Goal: Find specific page/section: Find specific page/section

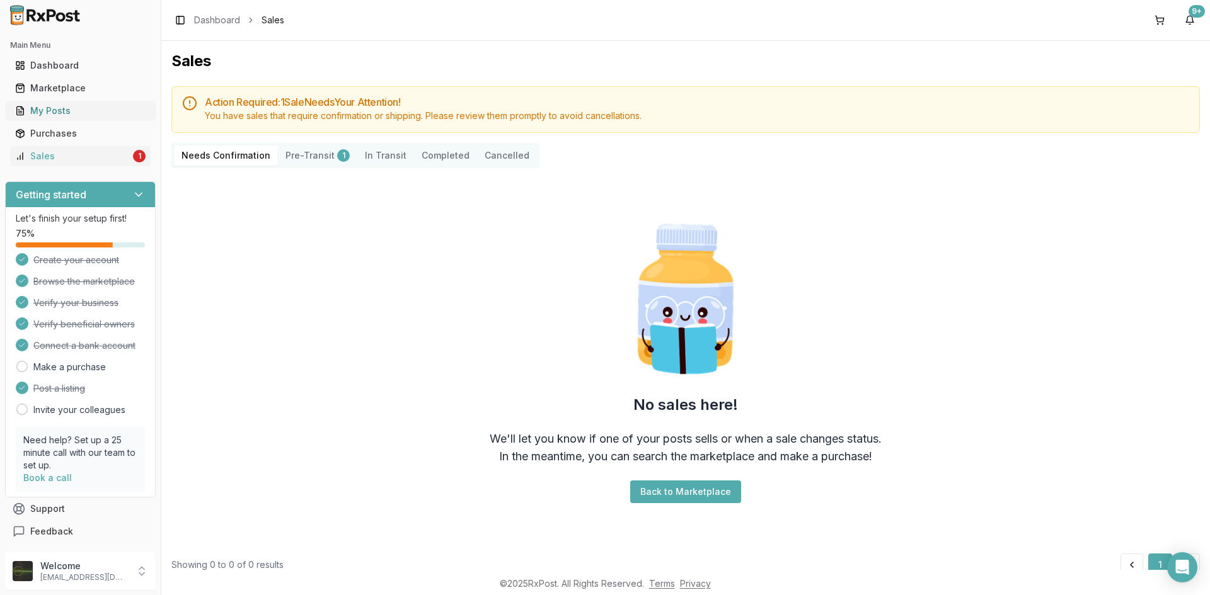
click at [45, 109] on div "My Posts" at bounding box center [80, 111] width 130 height 13
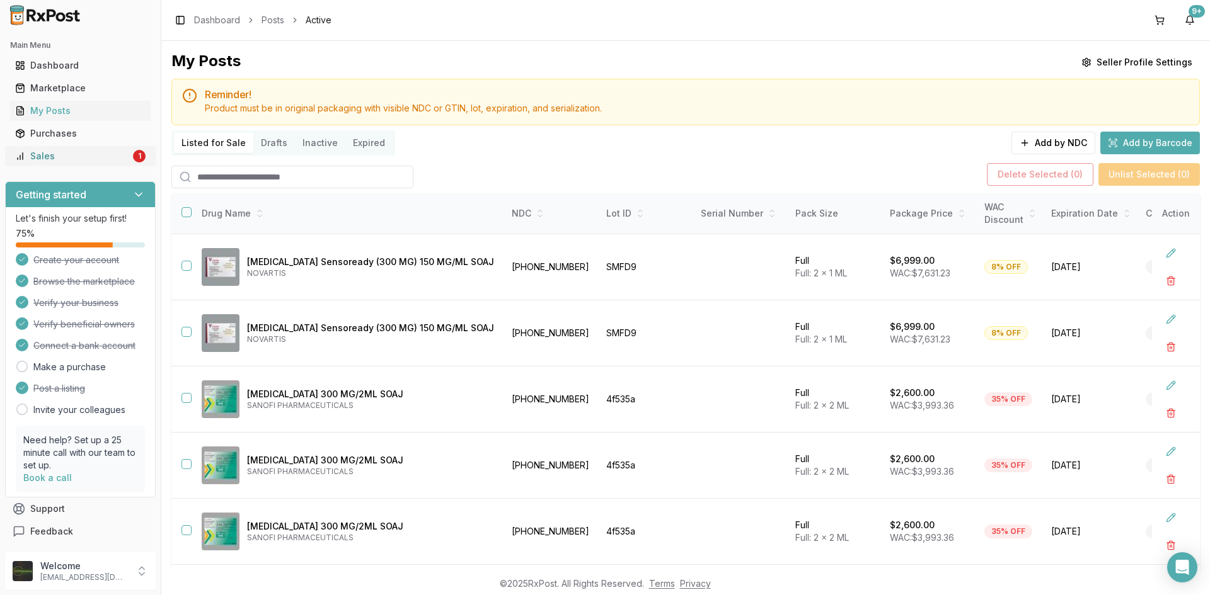
click at [90, 160] on div "Sales" at bounding box center [72, 156] width 115 height 13
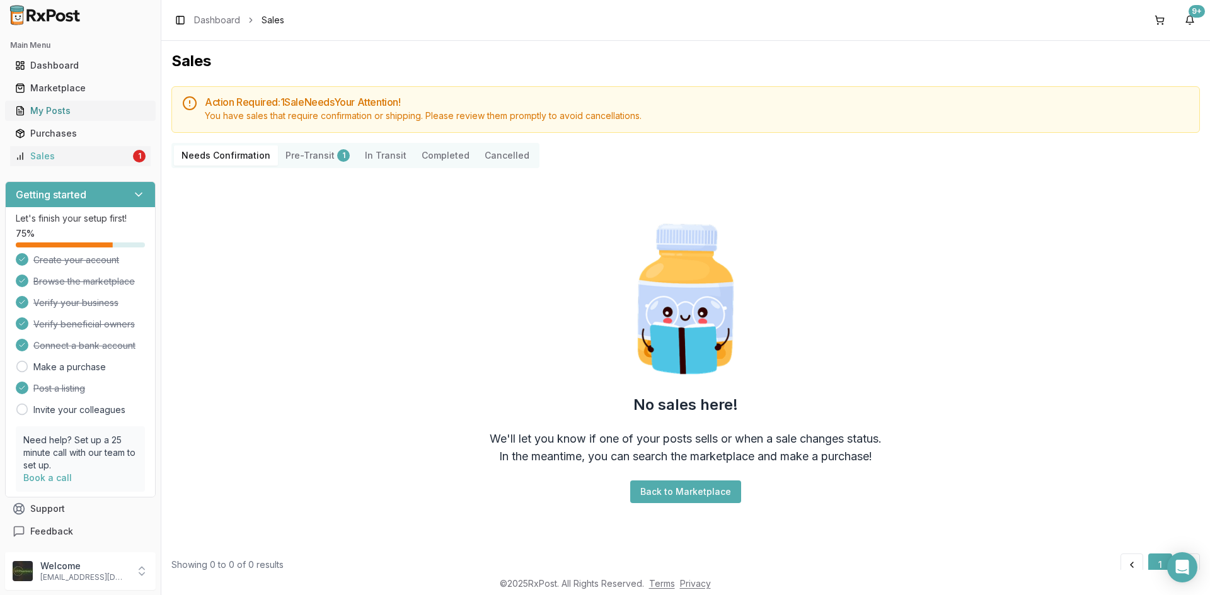
click at [74, 115] on div "My Posts" at bounding box center [80, 111] width 130 height 13
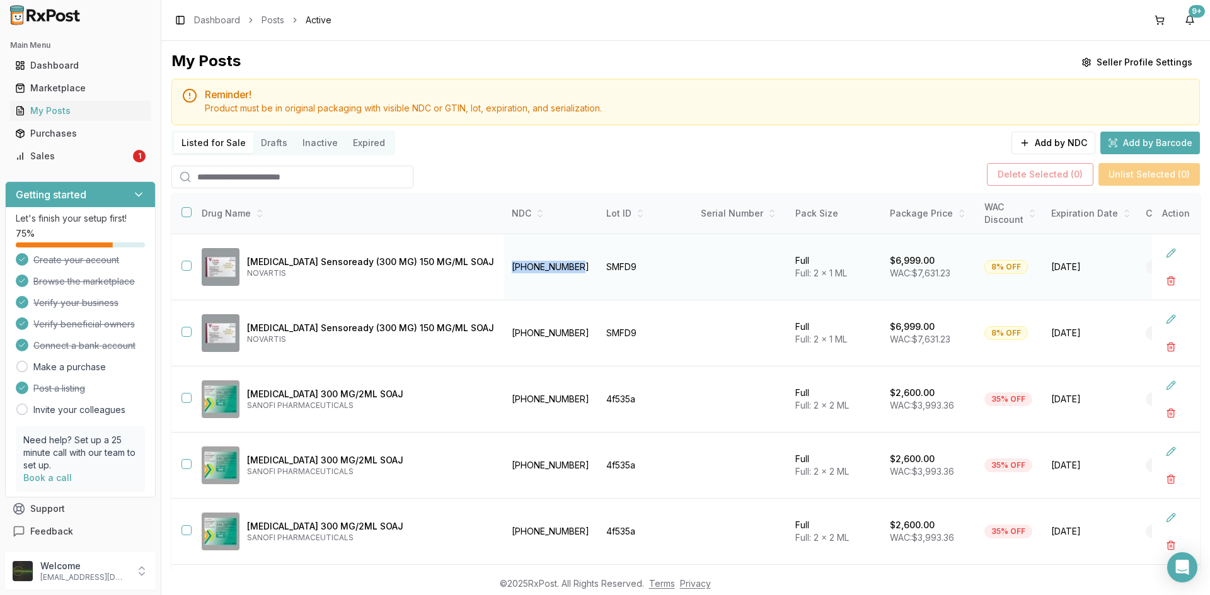
drag, startPoint x: 474, startPoint y: 265, endPoint x: 551, endPoint y: 260, distance: 77.1
click at [551, 260] on td "[PHONE_NUMBER]" at bounding box center [551, 267] width 95 height 66
copy td "[PHONE_NUMBER]"
click at [131, 88] on div "Marketplace" at bounding box center [80, 88] width 130 height 13
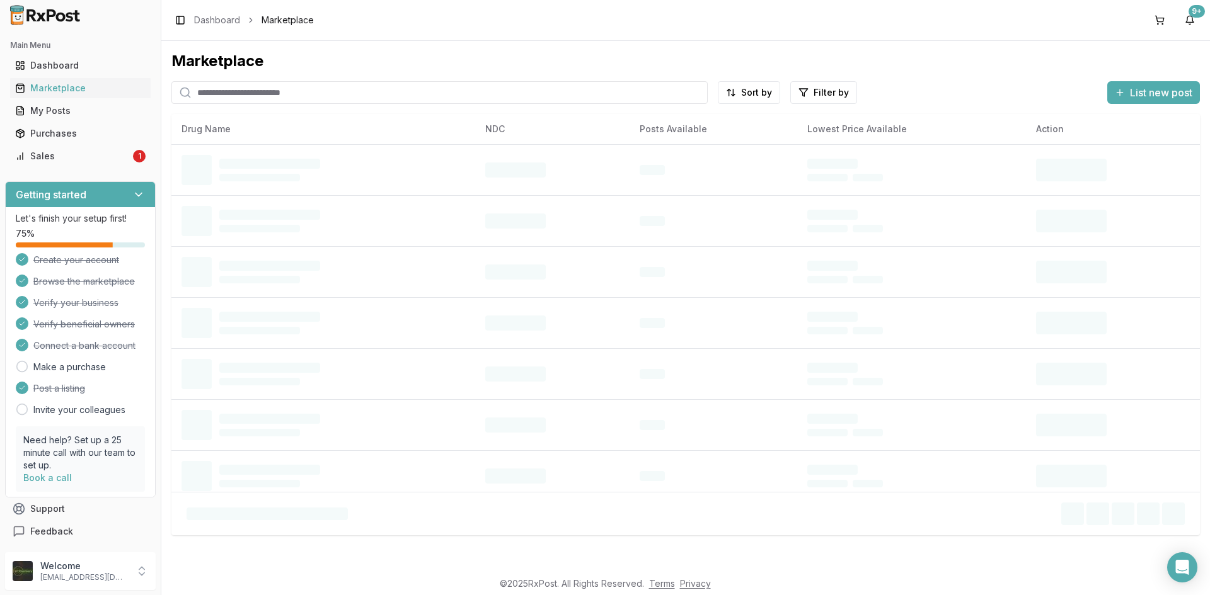
click at [246, 94] on input "search" at bounding box center [439, 92] width 536 height 23
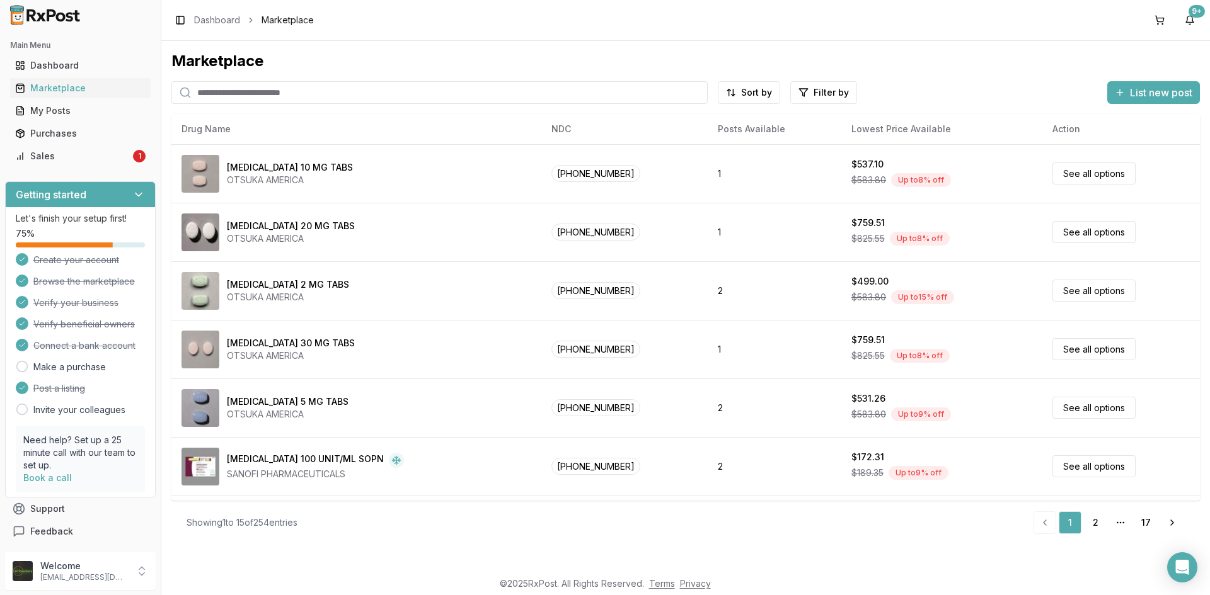
paste input "**********"
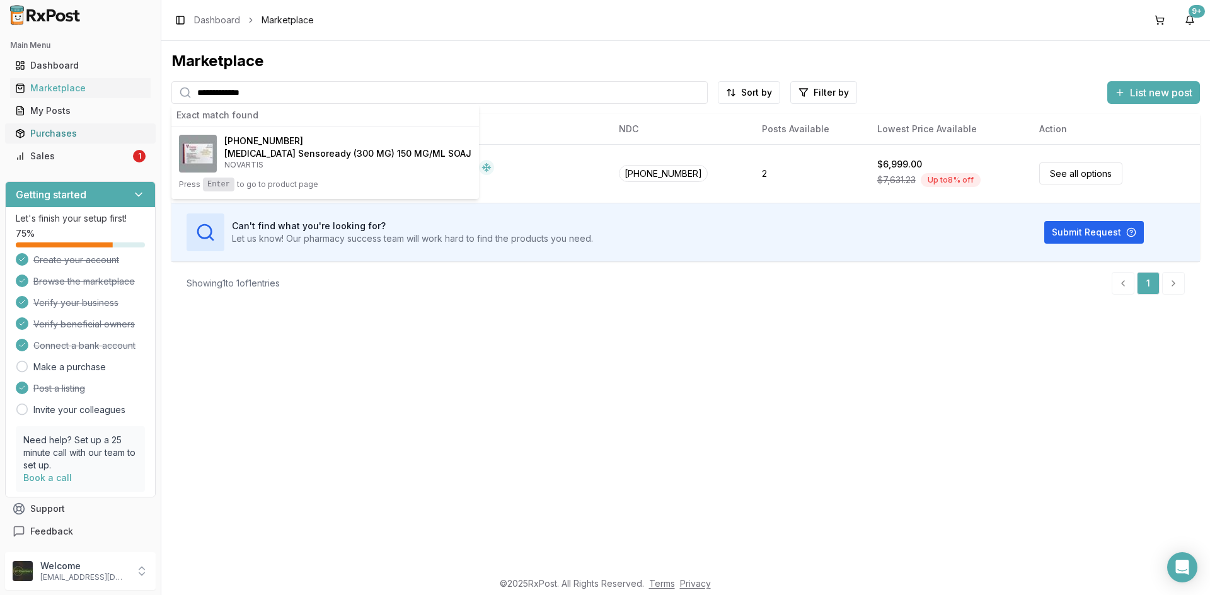
type input "**********"
click at [45, 135] on div "Purchases" at bounding box center [80, 133] width 130 height 13
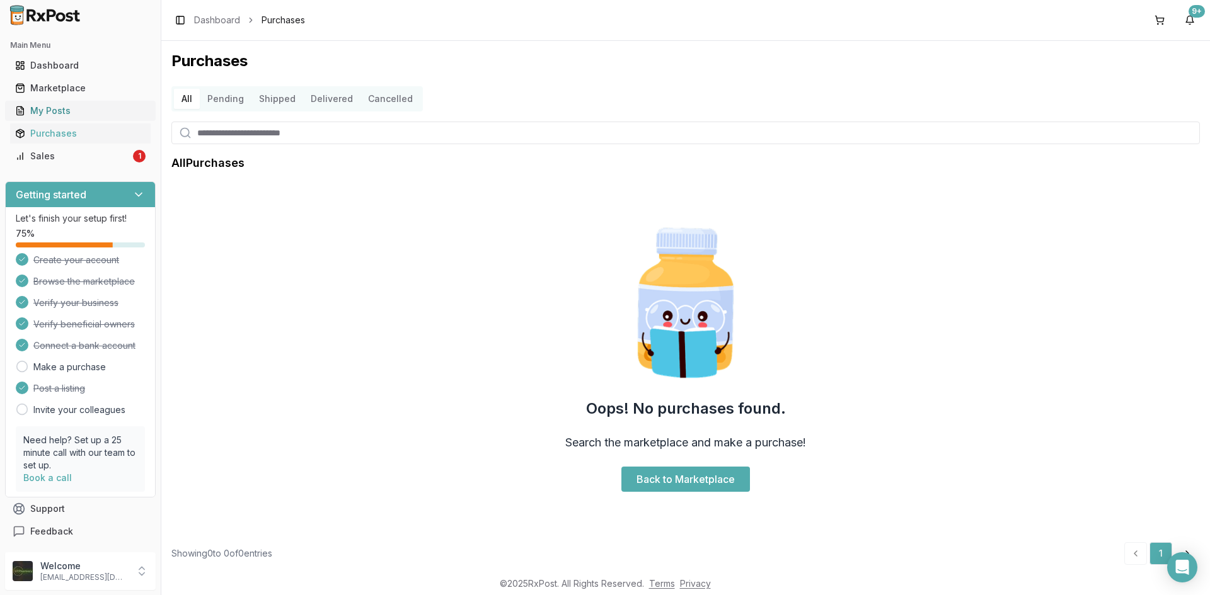
click at [57, 116] on div "My Posts" at bounding box center [80, 111] width 130 height 13
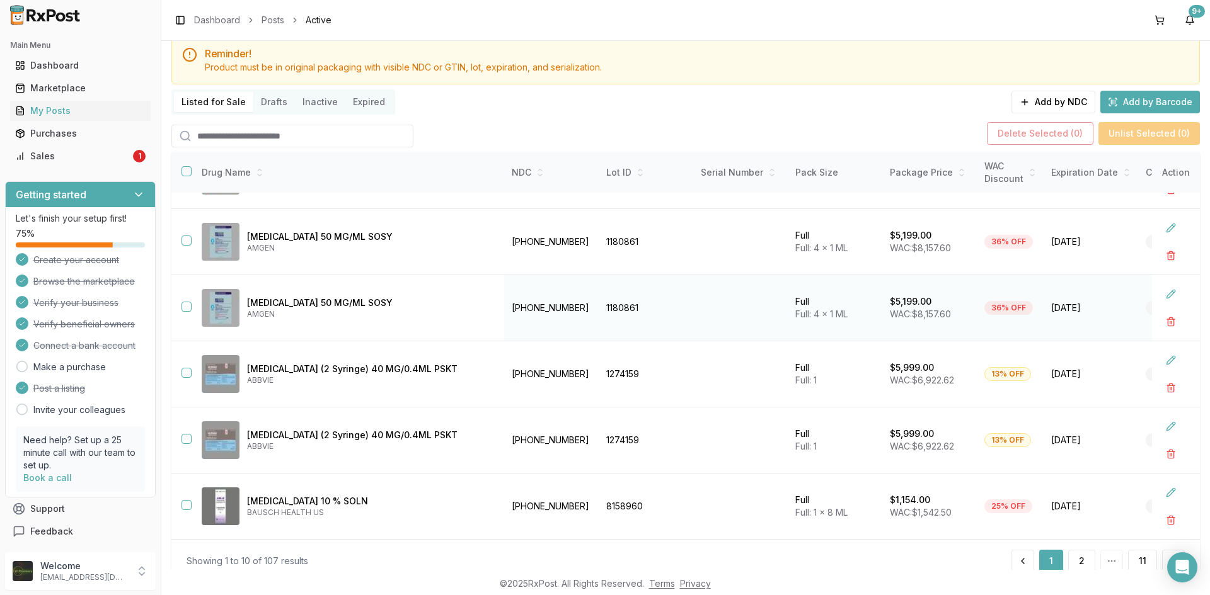
scroll to position [84, 0]
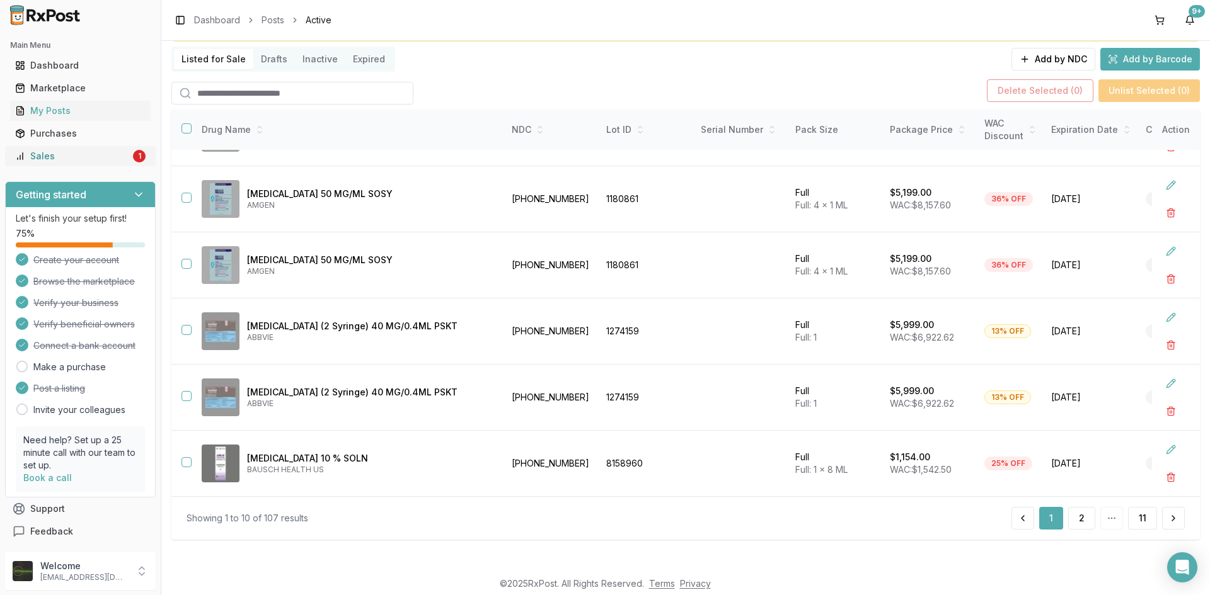
click at [15, 155] on icon at bounding box center [20, 156] width 10 height 10
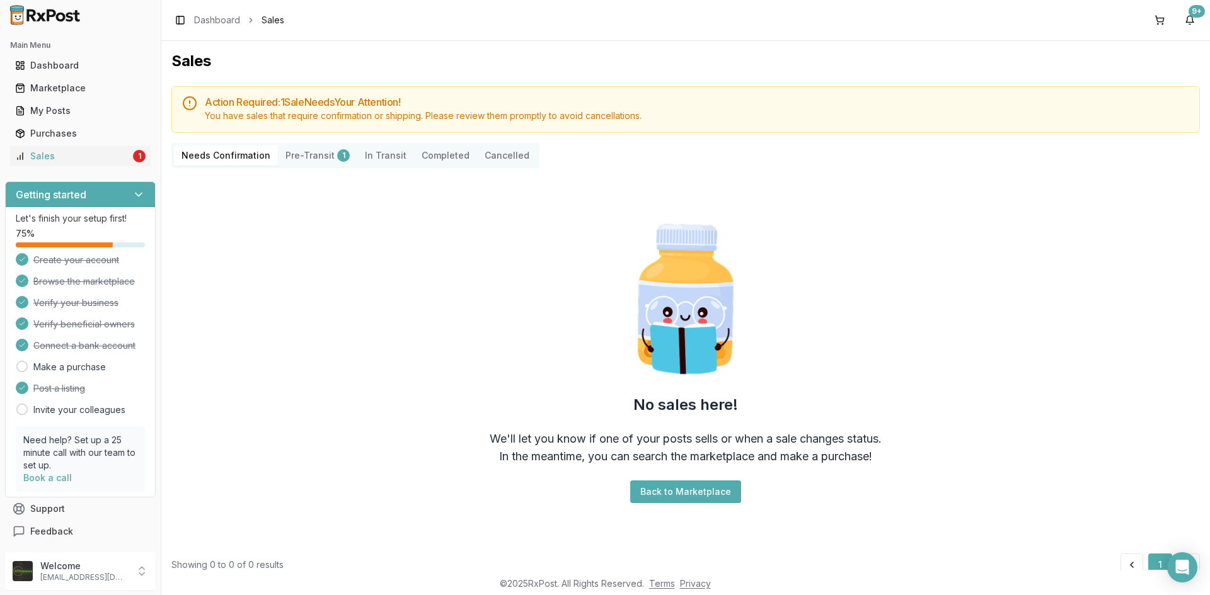
click at [292, 156] on button "Pre-Transit 1" at bounding box center [317, 156] width 79 height 20
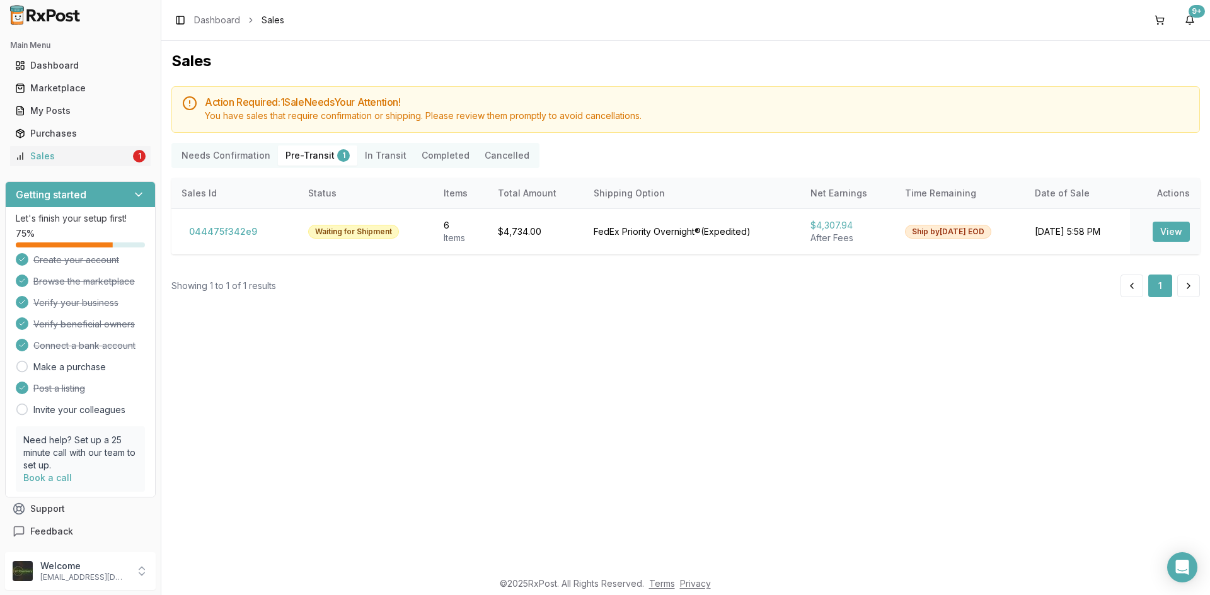
click at [100, 123] on ul "Dashboard Marketplace My Posts Purchases Sales 1" at bounding box center [80, 110] width 151 height 111
click at [96, 115] on div "My Posts" at bounding box center [80, 111] width 130 height 13
